Goal: Task Accomplishment & Management: Complete application form

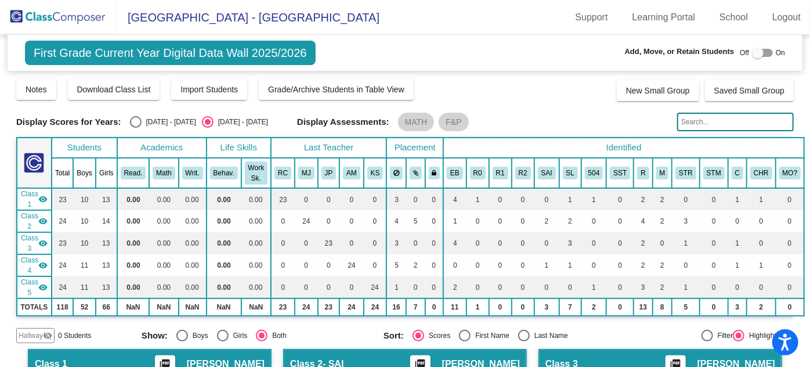
scroll to position [158, 0]
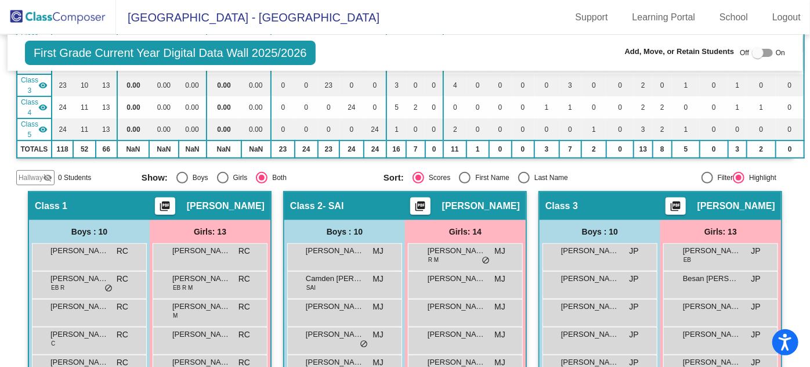
click at [60, 25] on img at bounding box center [58, 17] width 116 height 34
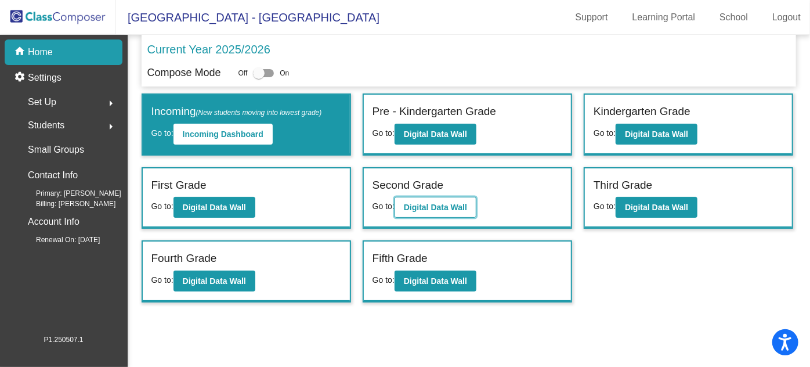
click at [432, 200] on button "Digital Data Wall" at bounding box center [435, 207] width 82 height 21
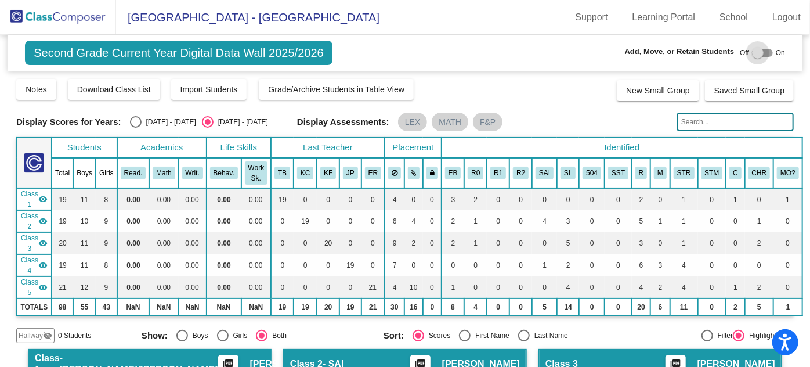
click at [763, 51] on div at bounding box center [762, 53] width 21 height 8
checkbox input "true"
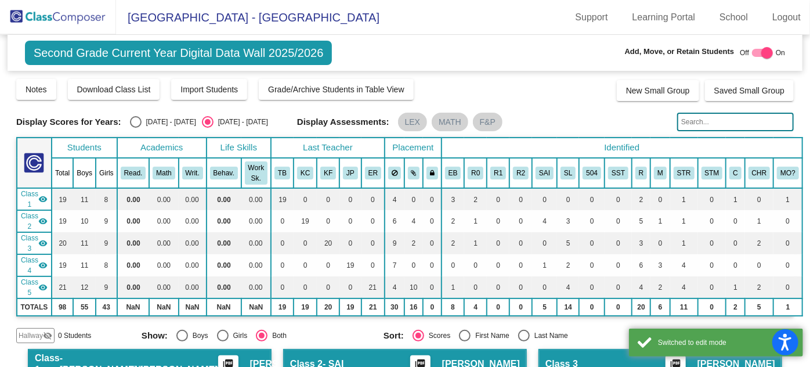
click at [30, 336] on span "Hallway" at bounding box center [31, 335] width 24 height 10
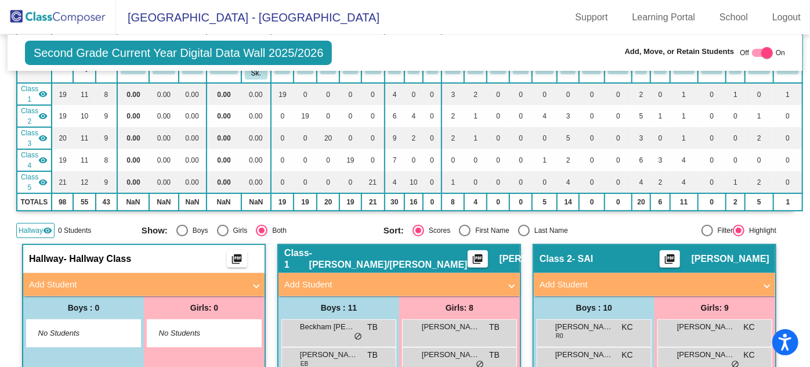
scroll to position [105, 0]
click at [60, 283] on mat-panel-title "Add Student" at bounding box center [137, 284] width 216 height 13
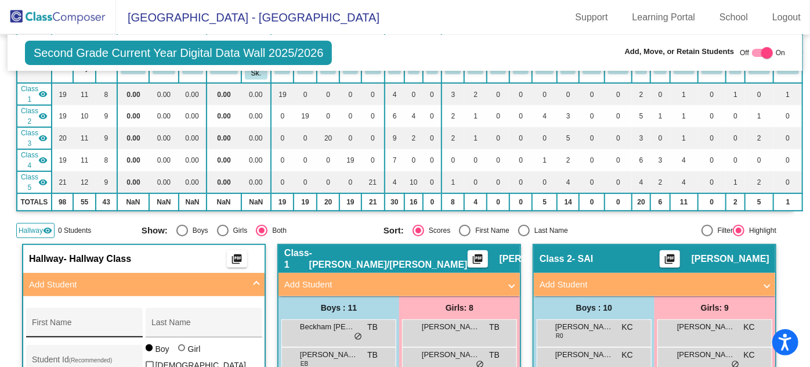
click at [41, 314] on div "First Name" at bounding box center [84, 326] width 104 height 24
type input "[PERSON_NAME]"
type input "65057197"
click at [178, 350] on div at bounding box center [181, 347] width 7 height 7
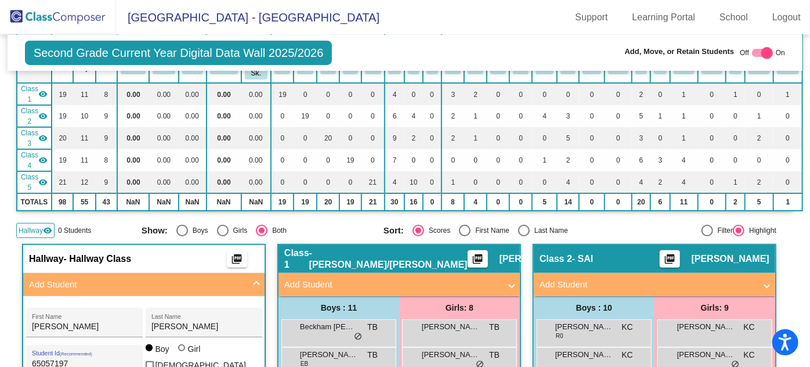
click at [182, 353] on input "Girl" at bounding box center [182, 353] width 1 height 1
radio input "true"
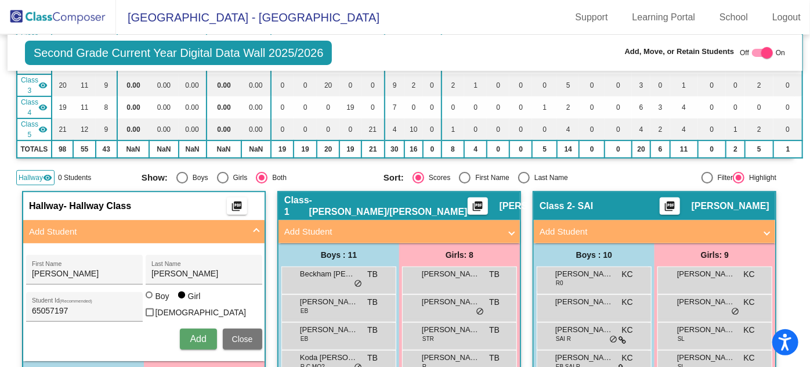
click at [190, 334] on span "Add" at bounding box center [198, 339] width 16 height 10
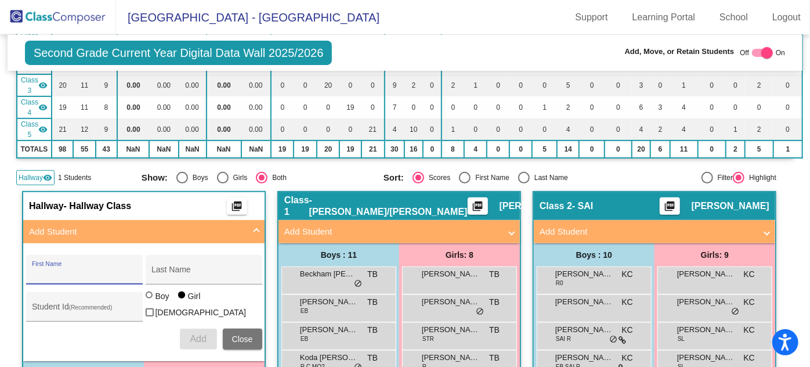
click at [237, 334] on span "Close" at bounding box center [242, 338] width 21 height 9
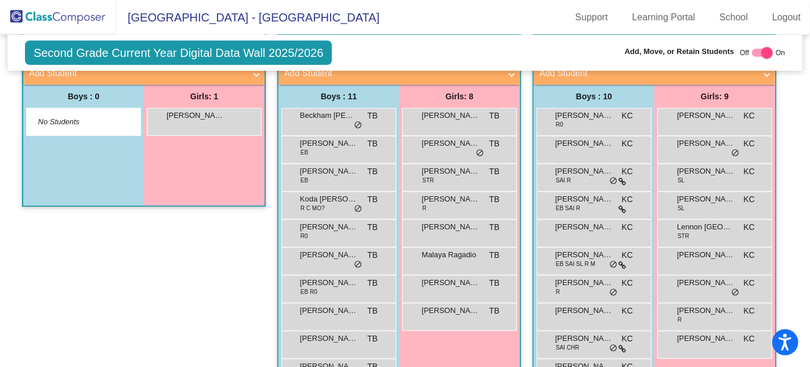
scroll to position [369, 0]
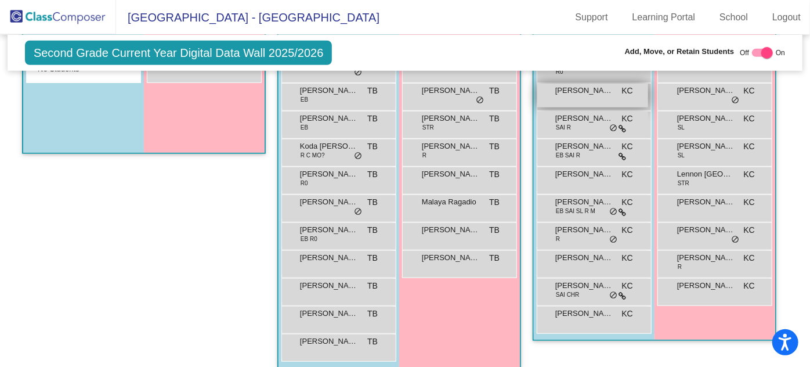
click at [570, 86] on span "[PERSON_NAME]" at bounding box center [584, 91] width 58 height 12
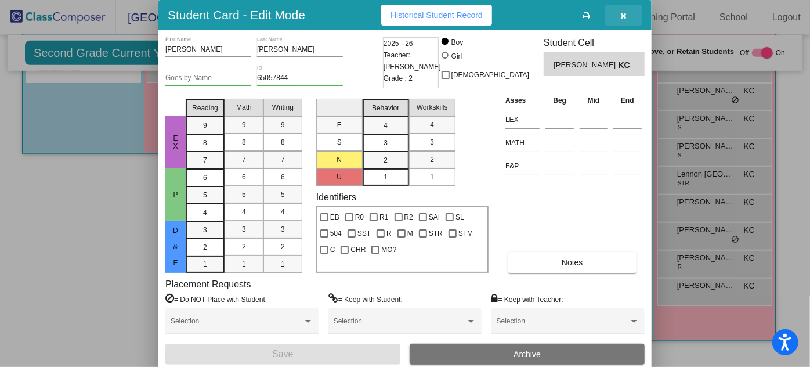
click at [625, 16] on icon "button" at bounding box center [624, 16] width 6 height 8
